Goal: Navigation & Orientation: Find specific page/section

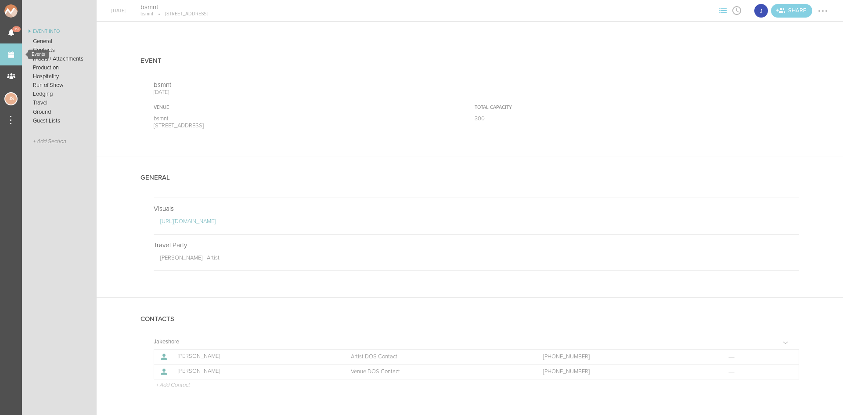
scroll to position [797, 0]
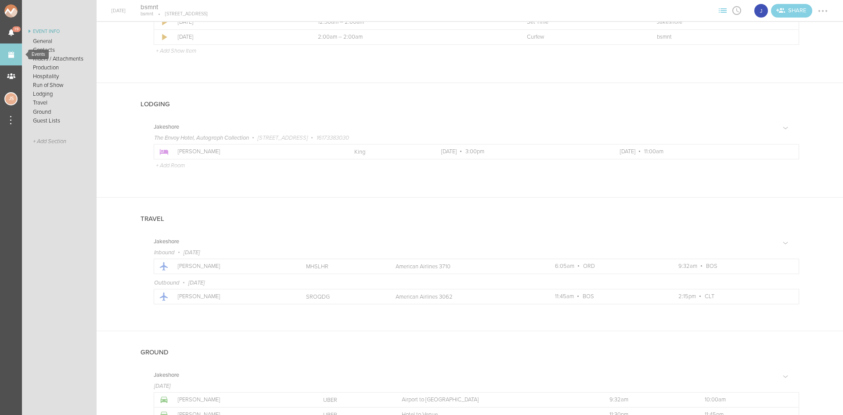
click at [13, 54] on link "Events" at bounding box center [11, 54] width 22 height 22
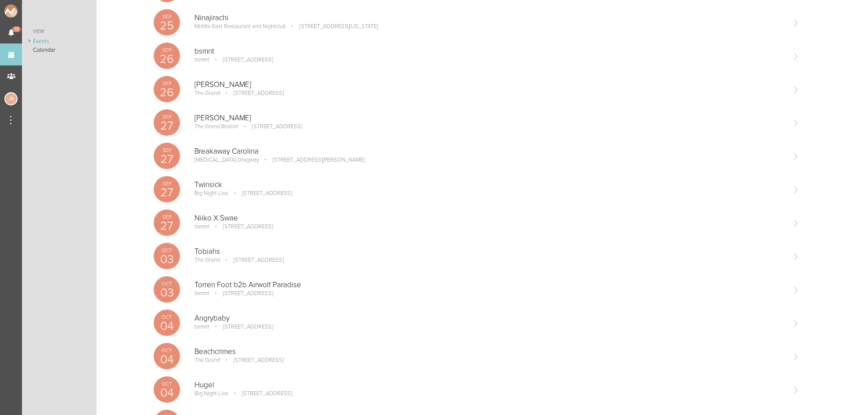
scroll to position [486, 0]
click at [229, 330] on div "Angrybaby bsmnt [STREET_ADDRESS] Edit Remove" at bounding box center [489, 322] width 590 height 18
